Goal: Information Seeking & Learning: Learn about a topic

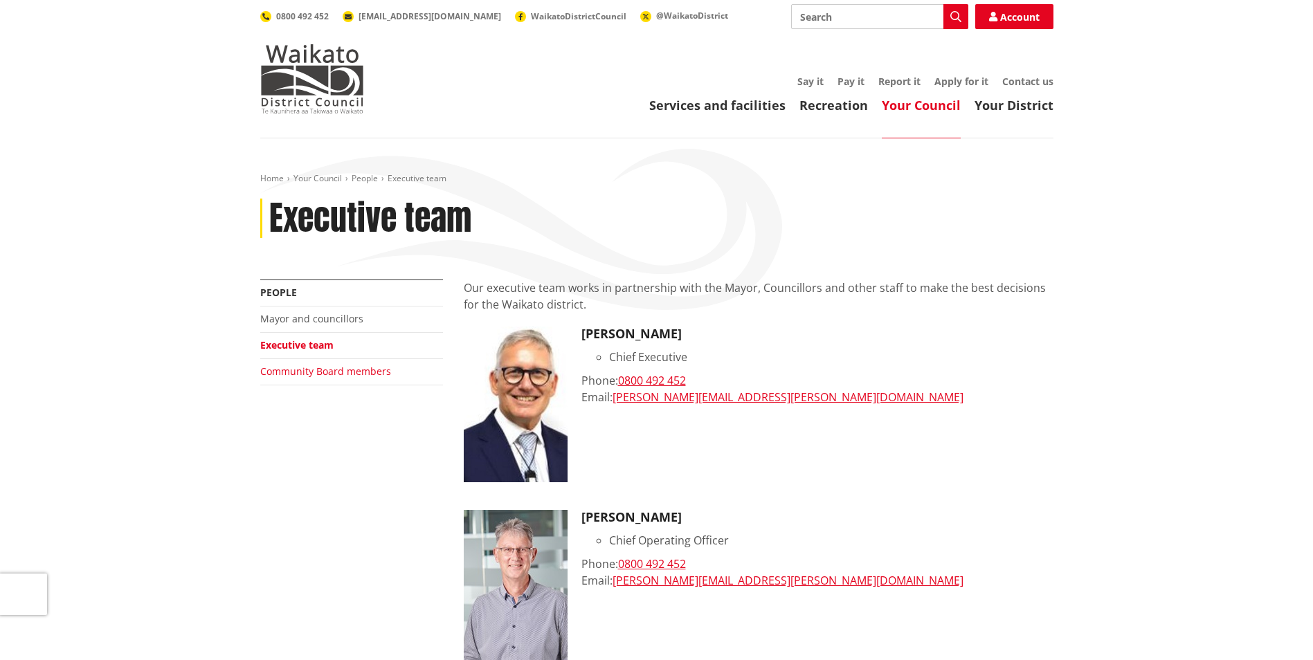
click at [305, 372] on link "Community Board members" at bounding box center [325, 371] width 131 height 13
